Goal: Navigation & Orientation: Find specific page/section

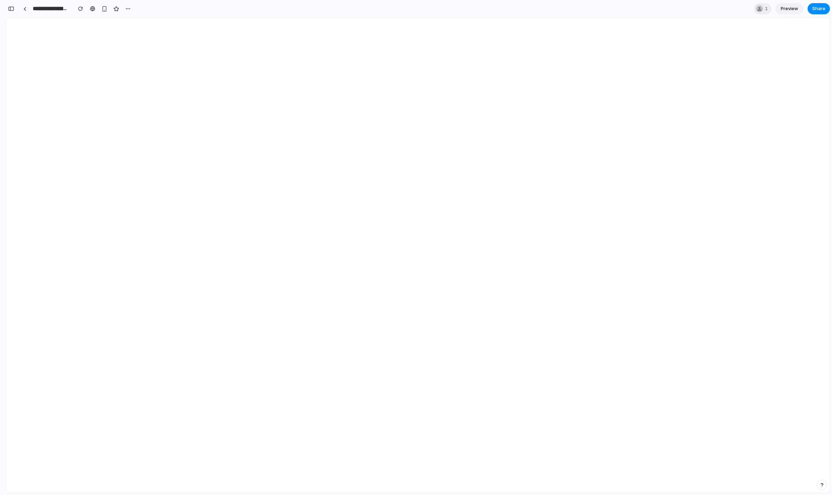
scroll to position [857, 0]
click at [25, 8] on div at bounding box center [24, 9] width 3 height 4
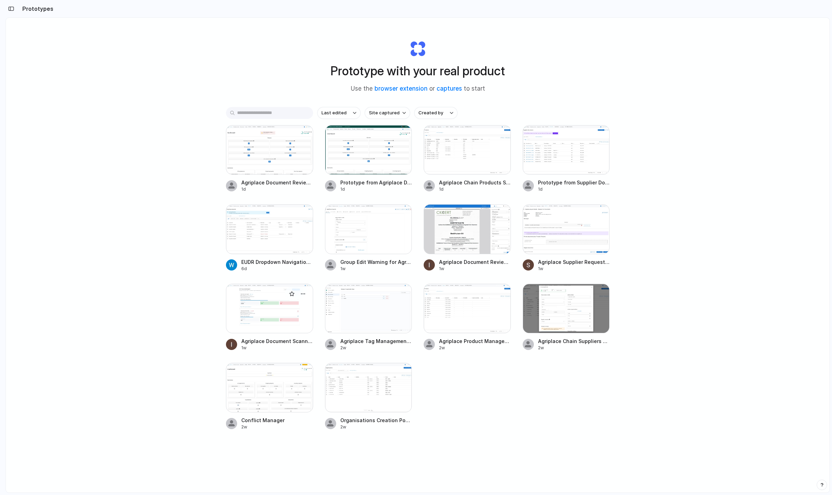
click at [281, 317] on div at bounding box center [269, 309] width 87 height 50
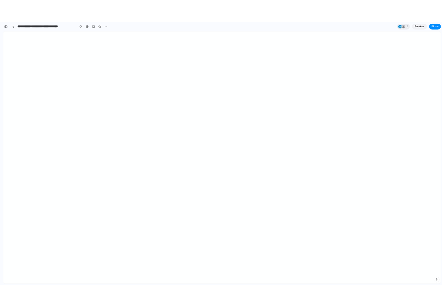
scroll to position [3290, 0]
